Goal: Task Accomplishment & Management: Manage account settings

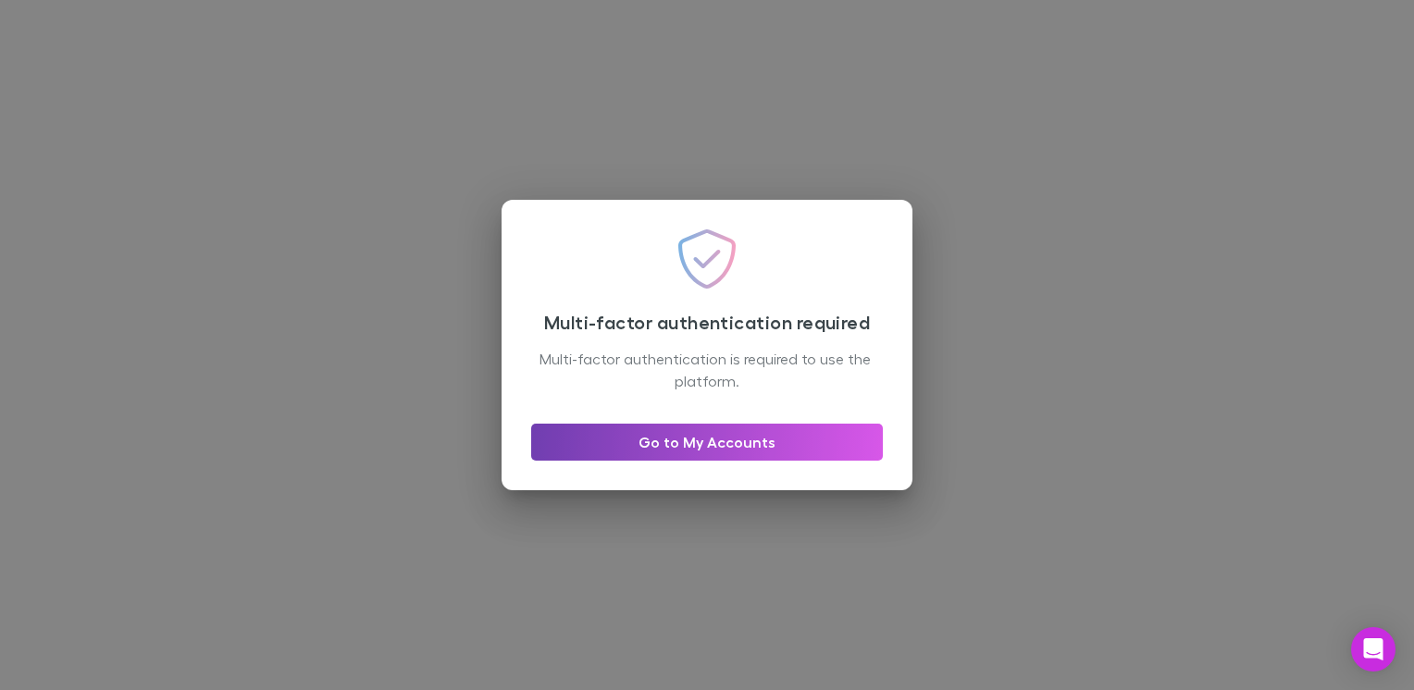
click at [703, 440] on link "Go to My Accounts" at bounding box center [707, 442] width 352 height 37
